Goal: Find specific page/section: Find specific page/section

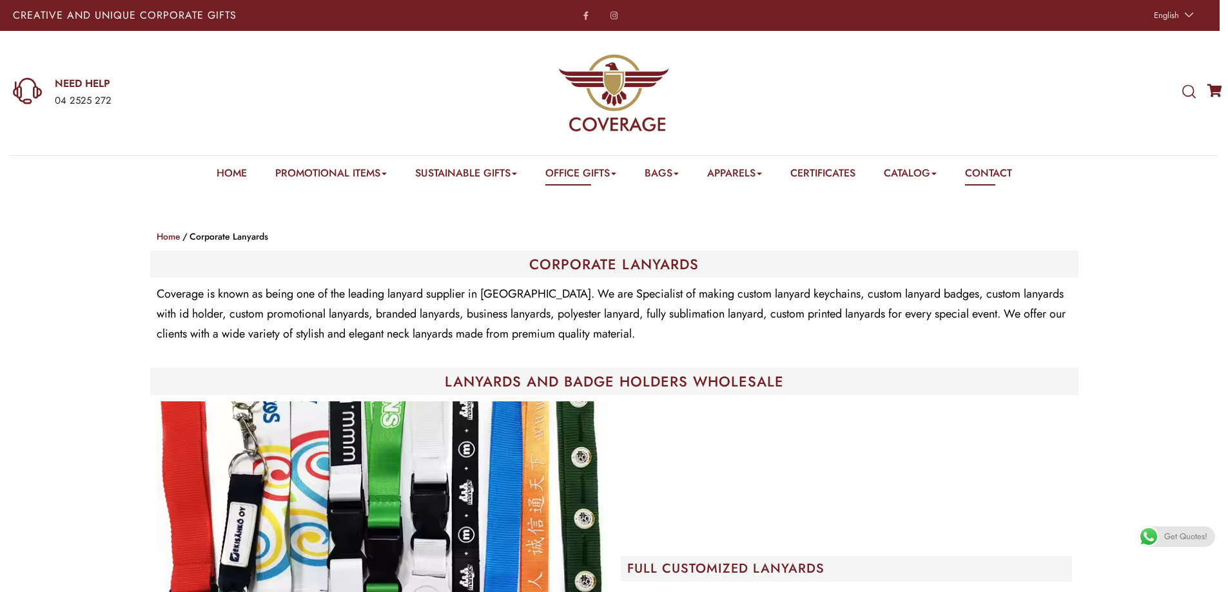
click at [997, 170] on link "Contact" at bounding box center [988, 176] width 47 height 20
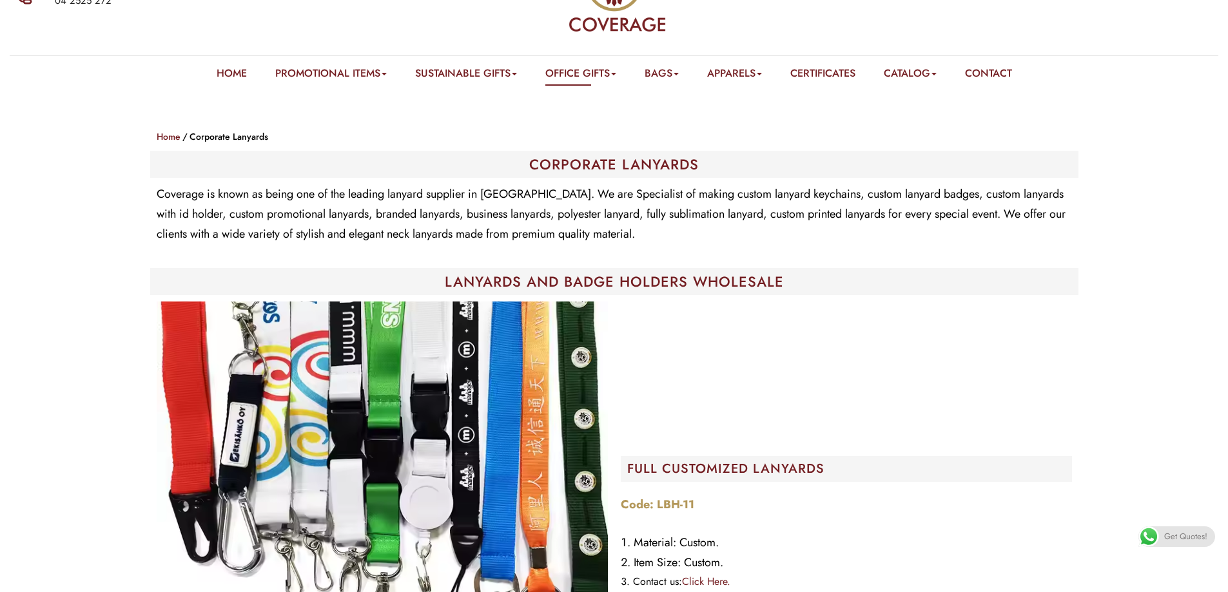
scroll to position [129, 0]
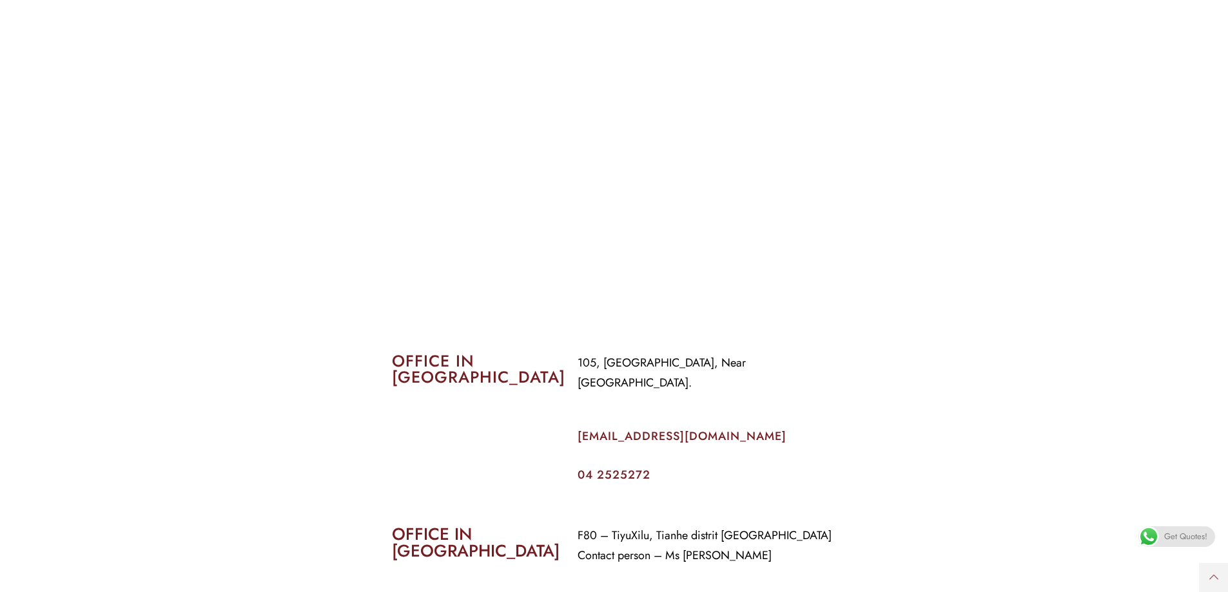
scroll to position [322, 0]
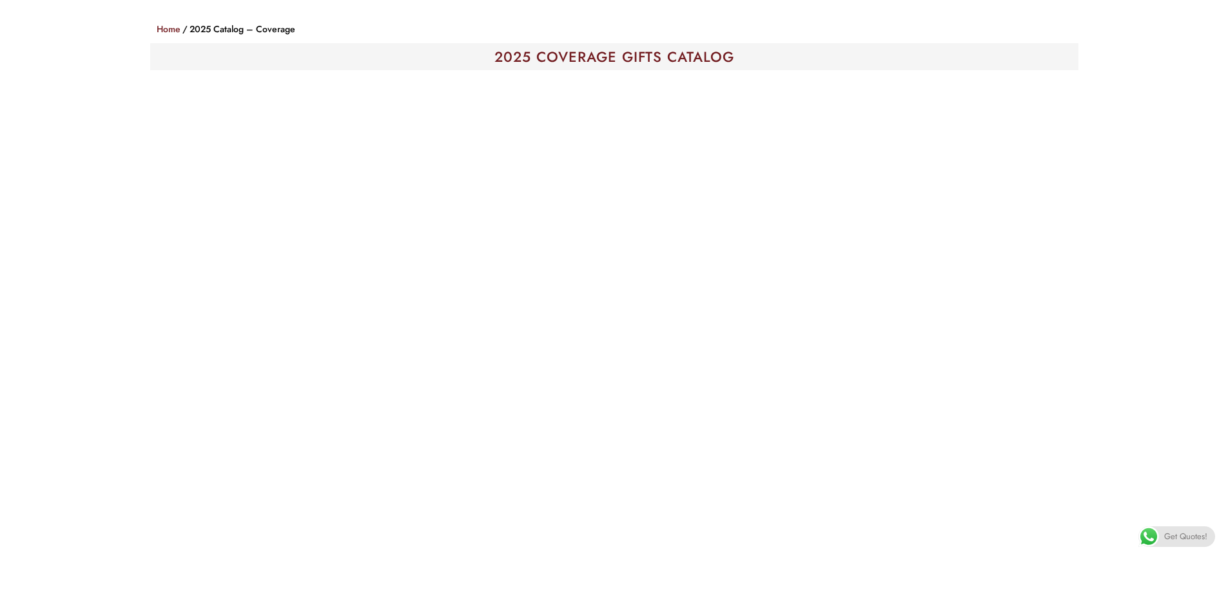
scroll to position [193, 0]
